Goal: Find contact information: Find contact information

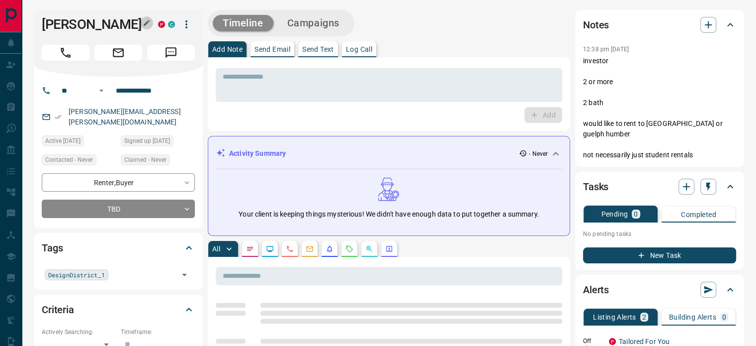
click at [147, 21] on icon "button" at bounding box center [147, 23] width 8 height 8
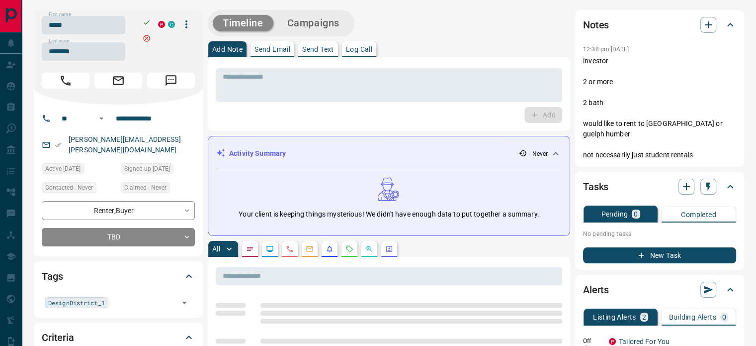
click at [111, 30] on input "*****" at bounding box center [84, 25] width 84 height 18
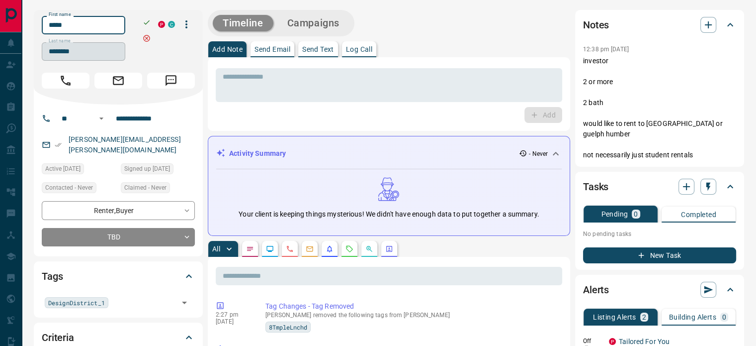
click at [97, 49] on input "********" at bounding box center [84, 51] width 84 height 18
click at [138, 123] on input "**********" at bounding box center [151, 118] width 78 height 16
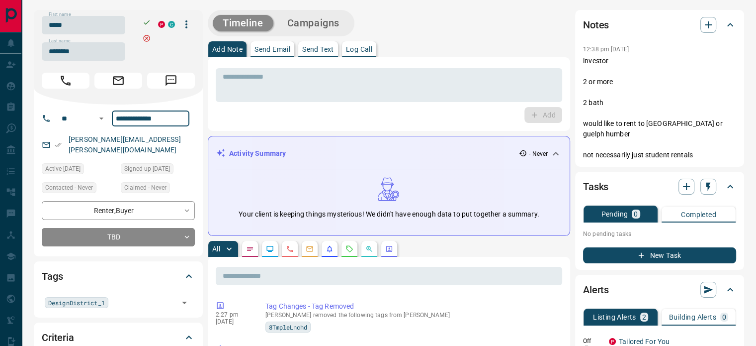
click at [170, 141] on div "[PERSON_NAME][EMAIL_ADDRESS][PERSON_NAME][DOMAIN_NAME]" at bounding box center [118, 144] width 153 height 27
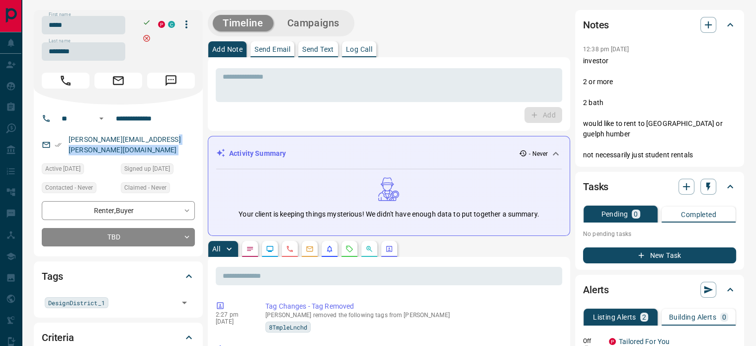
click at [170, 141] on div "[PERSON_NAME][EMAIL_ADDRESS][PERSON_NAME][DOMAIN_NAME]" at bounding box center [118, 144] width 153 height 27
copy link "[PERSON_NAME][EMAIL_ADDRESS][PERSON_NAME][DOMAIN_NAME]"
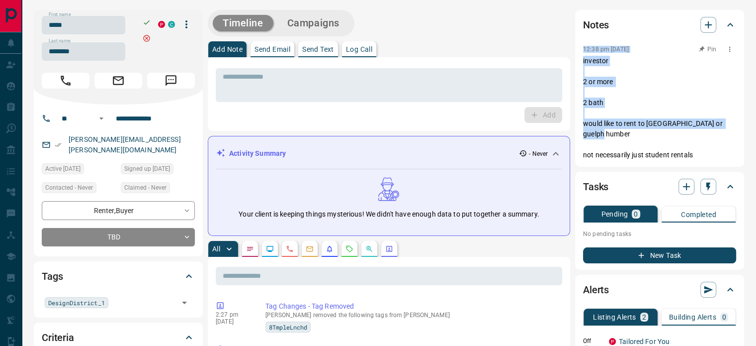
drag, startPoint x: 700, startPoint y: 138, endPoint x: 585, endPoint y: 50, distance: 145.1
click at [585, 50] on div "12:38 pm [DATE] Pin investor 2 or more 2 bath would like to rent to [GEOGRAPHIC…" at bounding box center [659, 101] width 153 height 117
click at [661, 104] on p "investor 2 or more 2 bath would like to rent to [GEOGRAPHIC_DATA] or guelph hum…" at bounding box center [659, 108] width 153 height 104
copy div "12:38 pm [DATE] investor 2 or more 2 bath would like to rent to york or guelph …"
drag, startPoint x: 699, startPoint y: 145, endPoint x: 582, endPoint y: 54, distance: 148.2
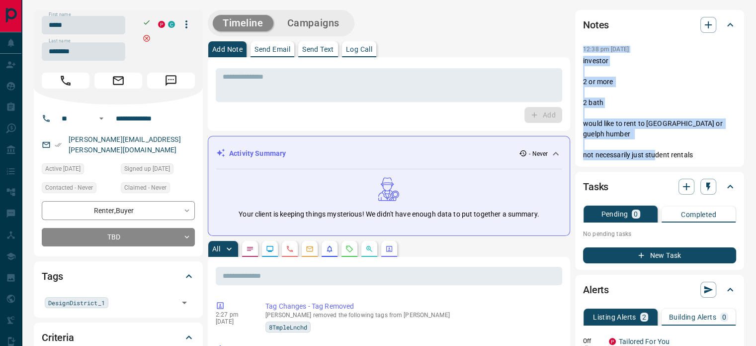
click at [582, 54] on div "Notes 12:38 pm [DATE] investor 2 or more 2 bath would like to rent to [GEOGRAPH…" at bounding box center [659, 88] width 169 height 157
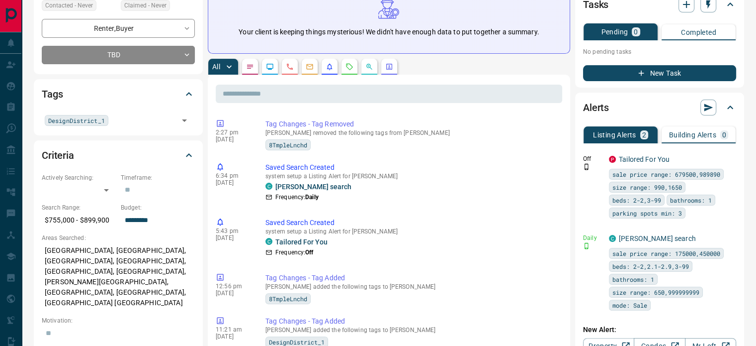
scroll to position [199, 0]
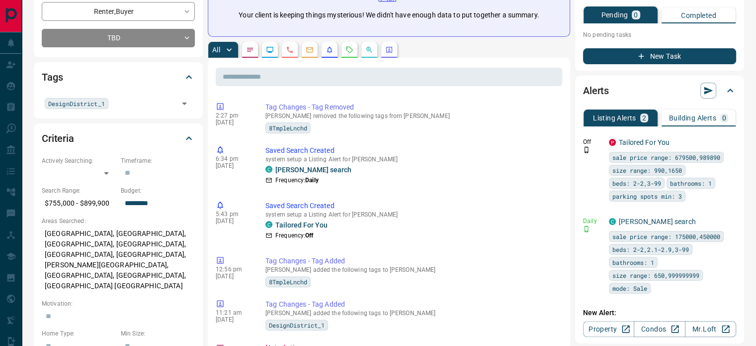
click at [124, 249] on p "[GEOGRAPHIC_DATA], [GEOGRAPHIC_DATA], [GEOGRAPHIC_DATA], [GEOGRAPHIC_DATA], [GE…" at bounding box center [118, 259] width 153 height 69
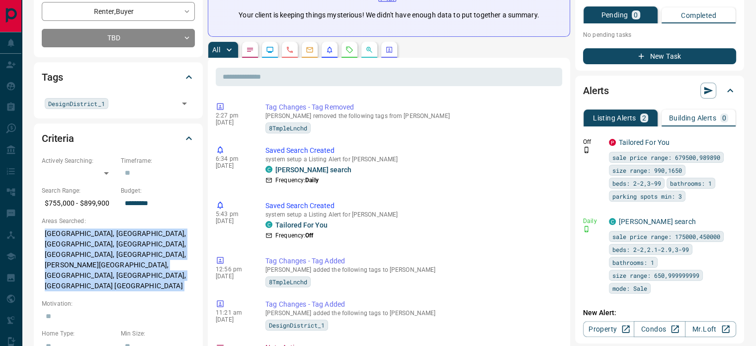
click at [124, 249] on p "[GEOGRAPHIC_DATA], [GEOGRAPHIC_DATA], [GEOGRAPHIC_DATA], [GEOGRAPHIC_DATA], [GE…" at bounding box center [118, 259] width 153 height 69
copy p "[GEOGRAPHIC_DATA], [GEOGRAPHIC_DATA], [GEOGRAPHIC_DATA], [GEOGRAPHIC_DATA], [GE…"
click at [290, 50] on icon "Calls" at bounding box center [290, 50] width 8 height 8
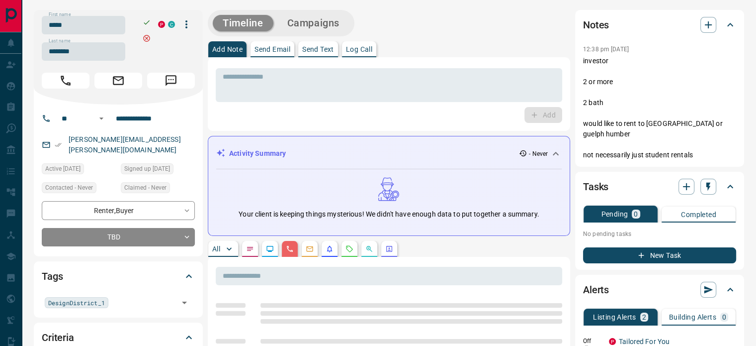
scroll to position [99, 0]
